Goal: Check status

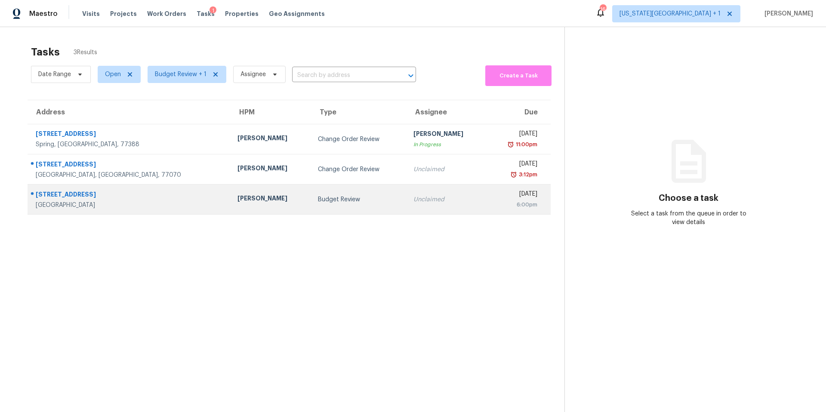
click at [237, 197] on div "[PERSON_NAME]" at bounding box center [270, 199] width 67 height 11
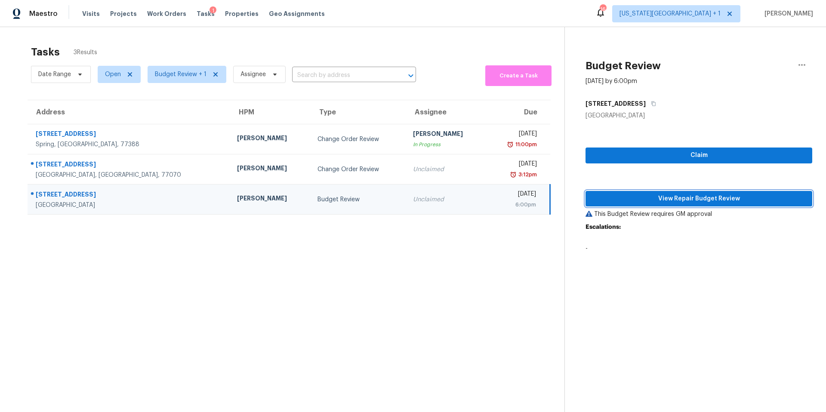
click at [645, 197] on span "View Repair Budget Review" at bounding box center [698, 199] width 213 height 11
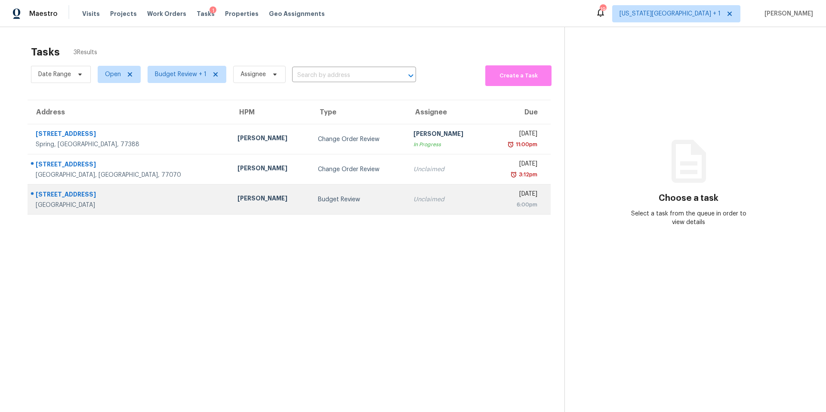
click at [311, 195] on td "Budget Review" at bounding box center [358, 200] width 95 height 30
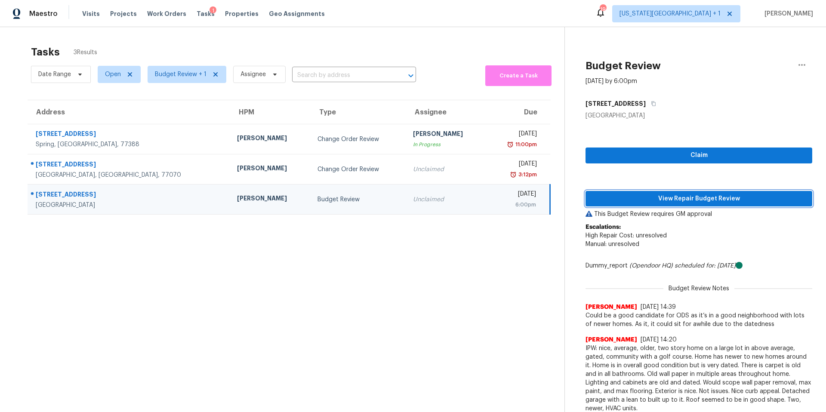
click at [618, 201] on span "View Repair Budget Review" at bounding box center [698, 199] width 213 height 11
